Goal: Find specific page/section

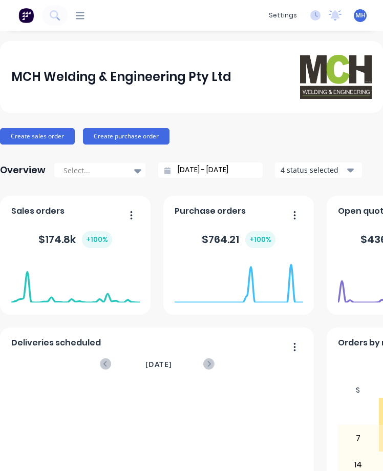
click at [80, 16] on icon at bounding box center [80, 15] width 9 height 7
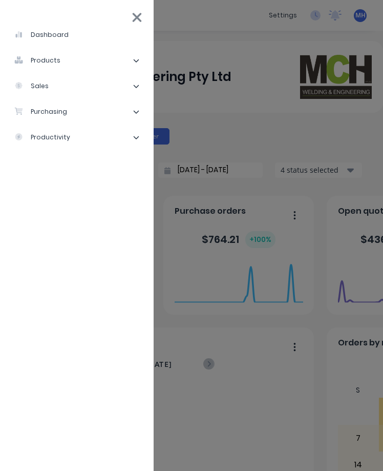
click at [49, 58] on div "products" at bounding box center [37, 60] width 46 height 9
click at [54, 85] on div "Product Catalogue" at bounding box center [63, 85] width 80 height 9
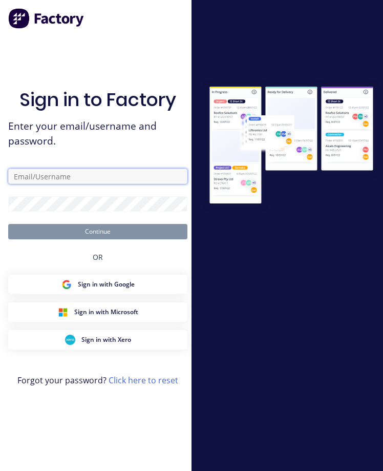
type input "[EMAIL_ADDRESS][DOMAIN_NAME]"
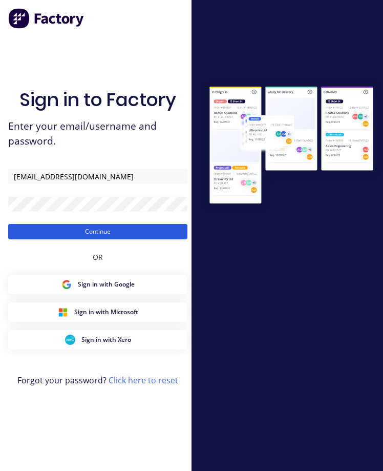
click at [117, 235] on button "Continue" at bounding box center [97, 231] width 179 height 15
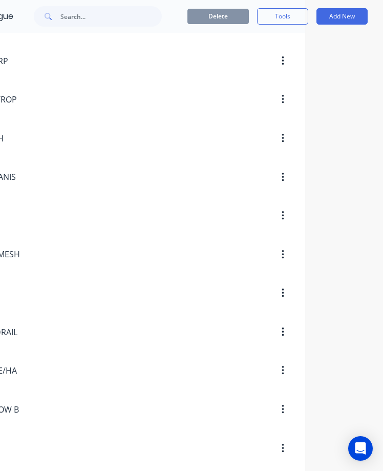
scroll to position [1842, 0]
